Goal: Task Accomplishment & Management: Manage account settings

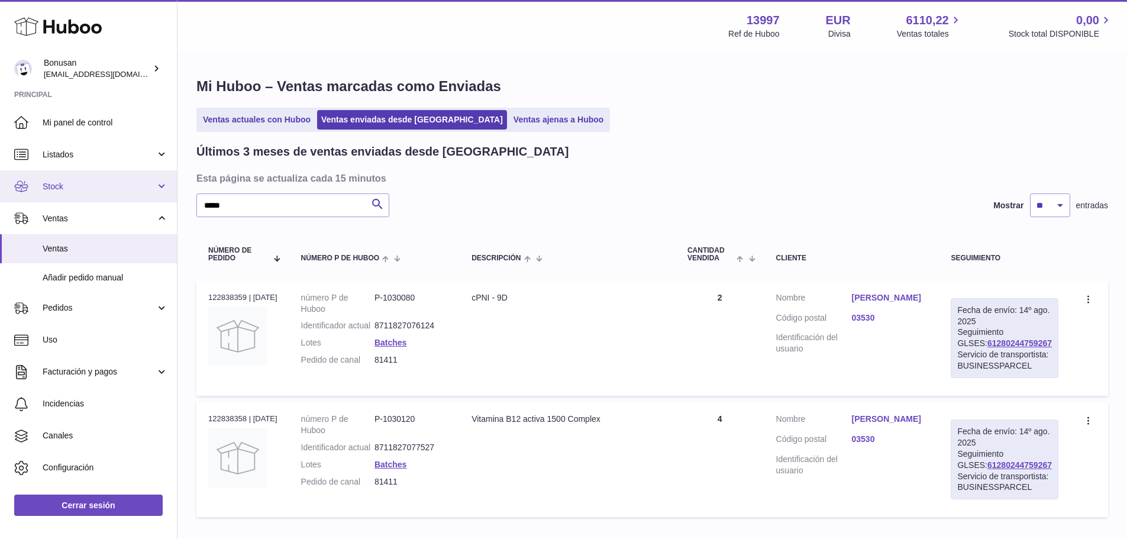
click at [62, 183] on span "Stock" at bounding box center [99, 186] width 113 height 11
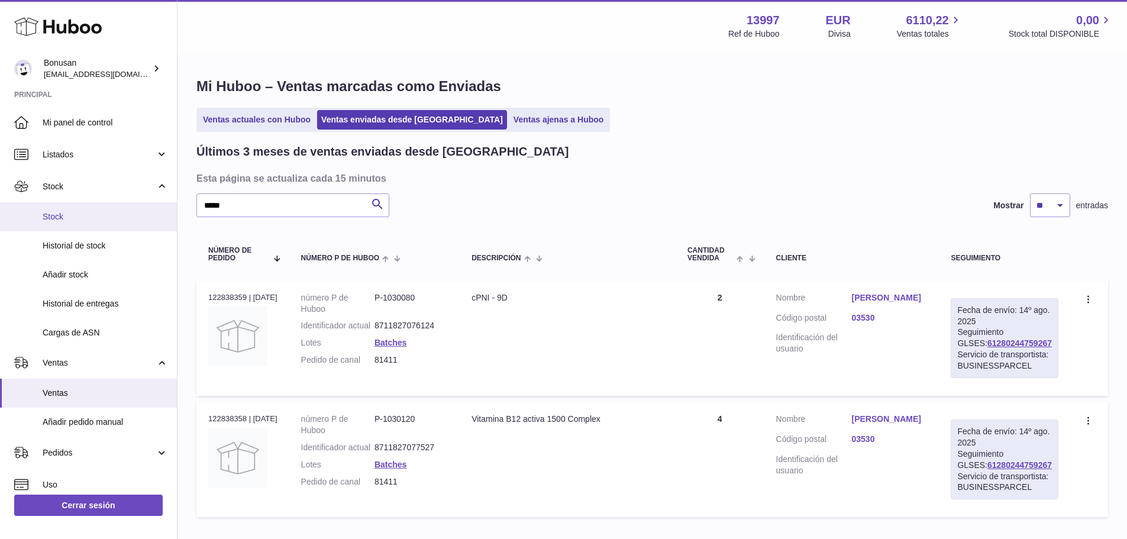
click at [59, 215] on span "Stock" at bounding box center [105, 216] width 125 height 11
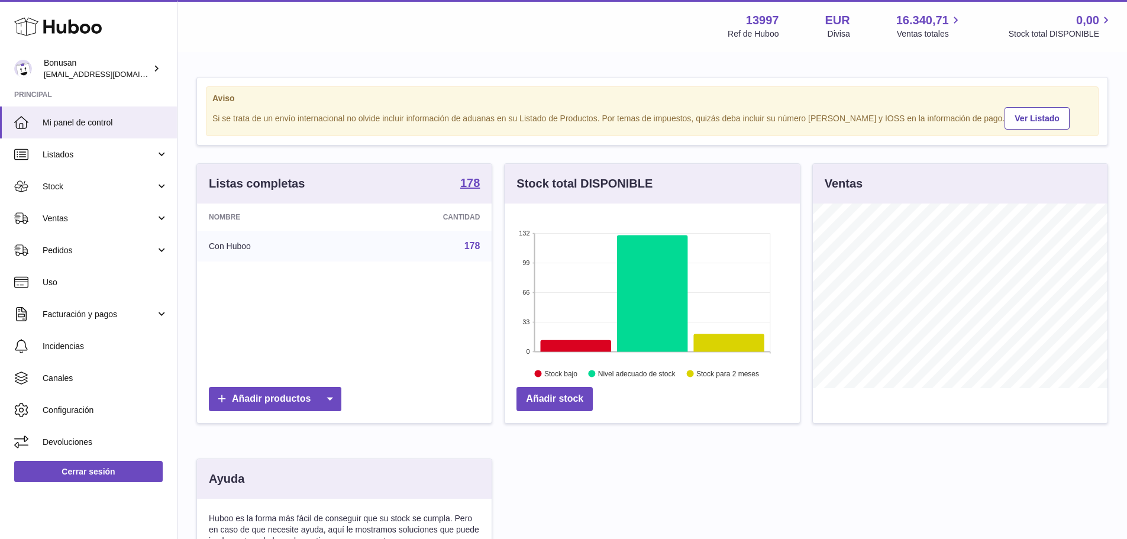
scroll to position [185, 295]
click at [43, 183] on span "Stock" at bounding box center [99, 186] width 113 height 11
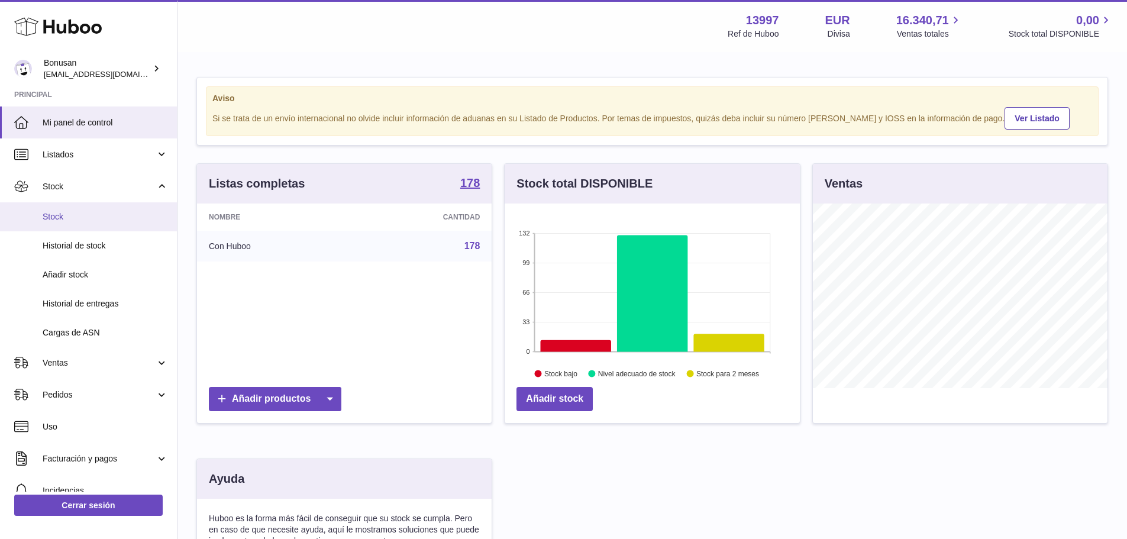
click at [87, 218] on span "Stock" at bounding box center [105, 216] width 125 height 11
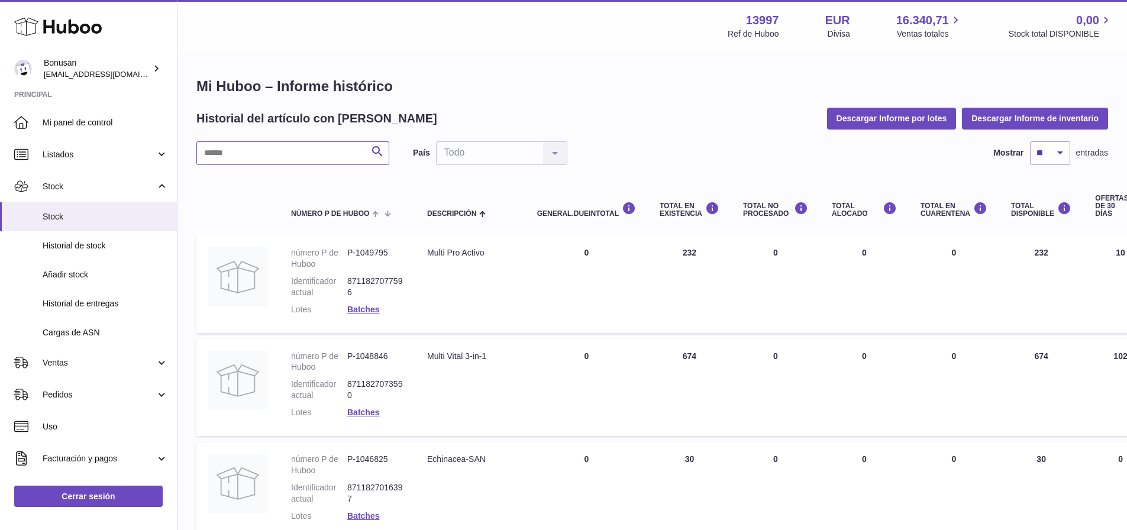
click at [266, 154] on input "text" at bounding box center [292, 153] width 193 height 24
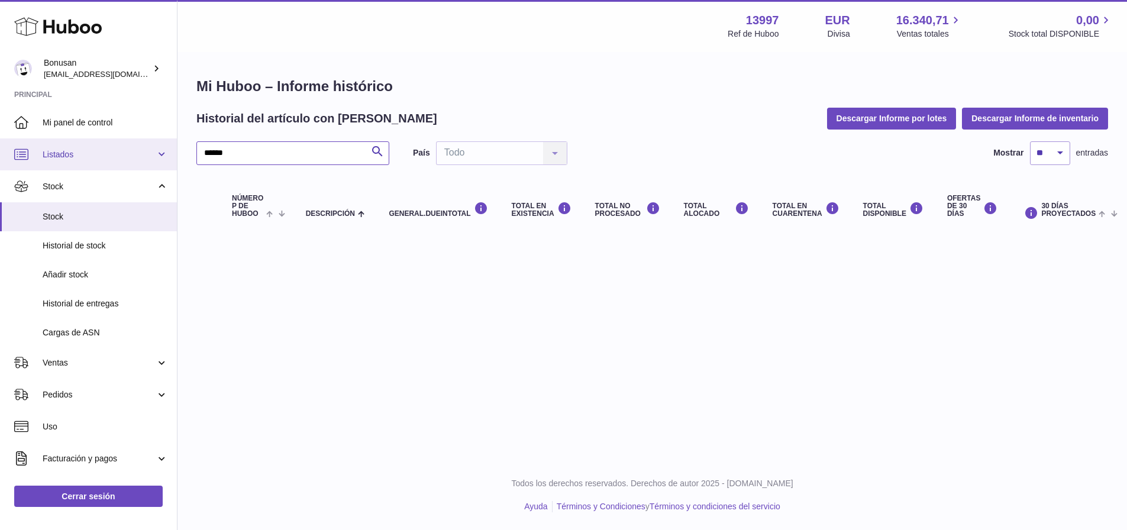
drag, startPoint x: 238, startPoint y: 156, endPoint x: 149, endPoint y: 159, distance: 89.4
click at [149, 159] on div "Huboo Bonusan info@bonusan.es Principal Mi panel de control Listados No está co…" at bounding box center [563, 265] width 1127 height 530
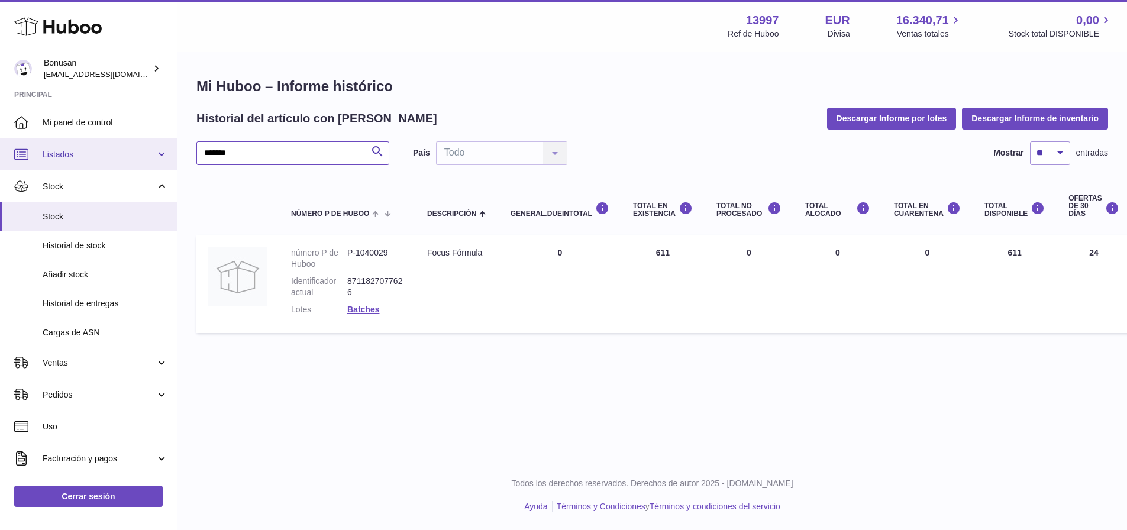
drag, startPoint x: 242, startPoint y: 153, endPoint x: 157, endPoint y: 156, distance: 85.2
click at [157, 154] on div "Huboo Bonusan info@bonusan.es Principal Mi panel de control Listados No está co…" at bounding box center [563, 265] width 1127 height 530
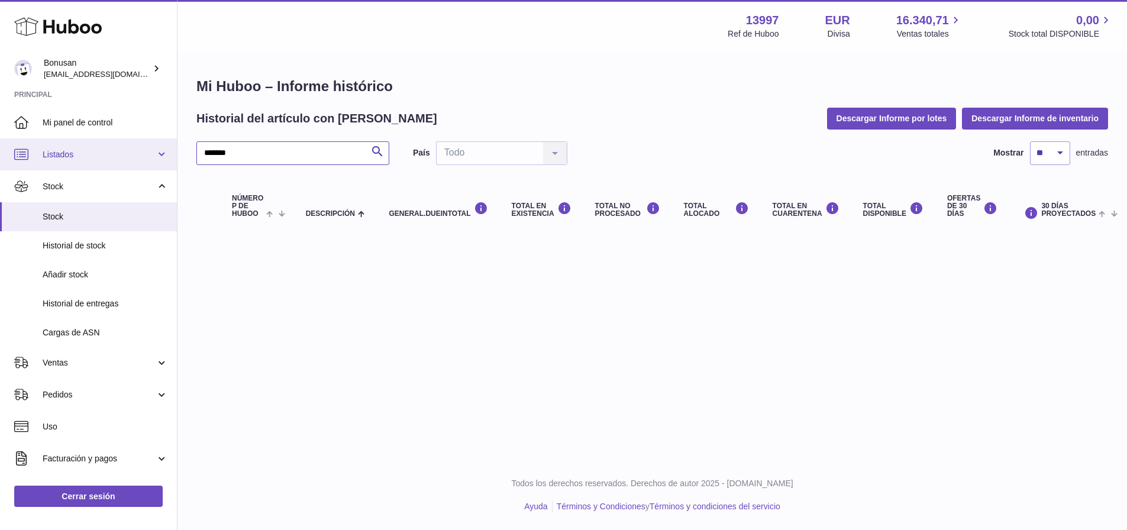
drag, startPoint x: 250, startPoint y: 157, endPoint x: 114, endPoint y: 152, distance: 136.1
click at [114, 152] on div "Huboo Bonusan info@bonusan.es Principal Mi panel de control Listados No está co…" at bounding box center [563, 265] width 1127 height 530
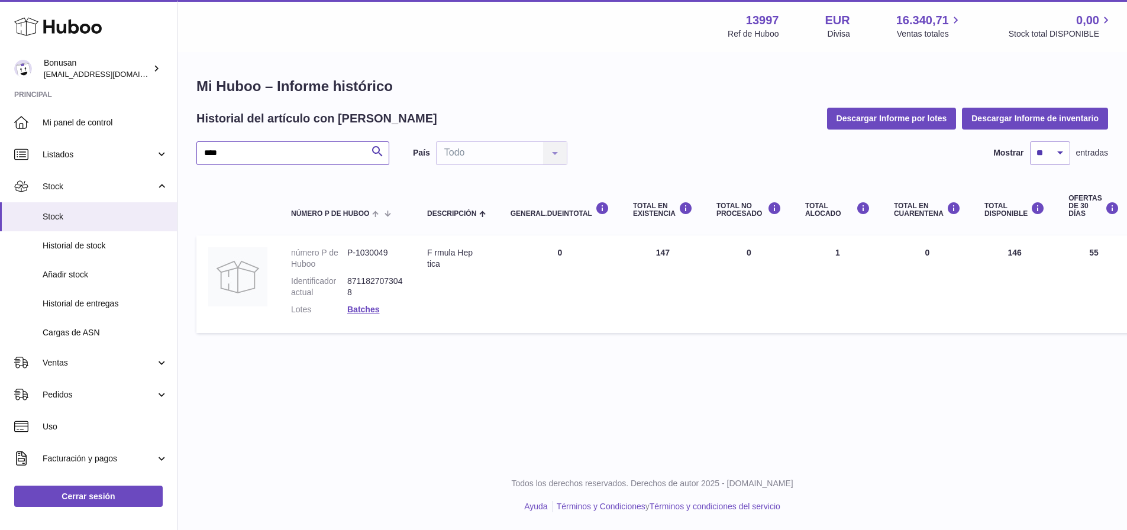
type input "****"
click at [430, 264] on div "F rmula Hep tica" at bounding box center [457, 258] width 60 height 22
click at [360, 313] on link "Batches" at bounding box center [363, 309] width 32 height 9
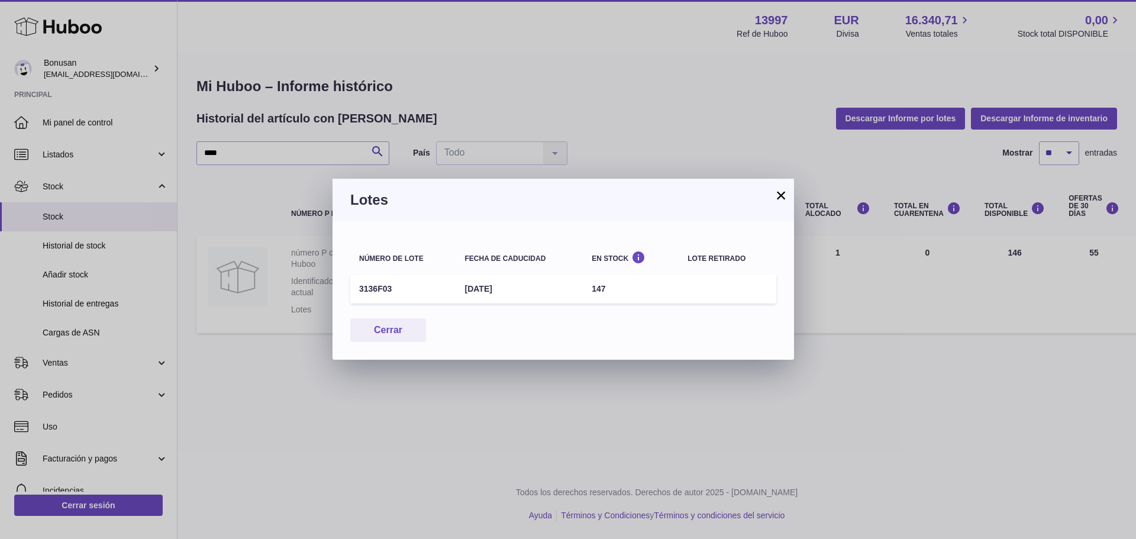
click at [784, 195] on button "×" at bounding box center [781, 195] width 14 height 14
